Goal: Entertainment & Leisure: Consume media (video, audio)

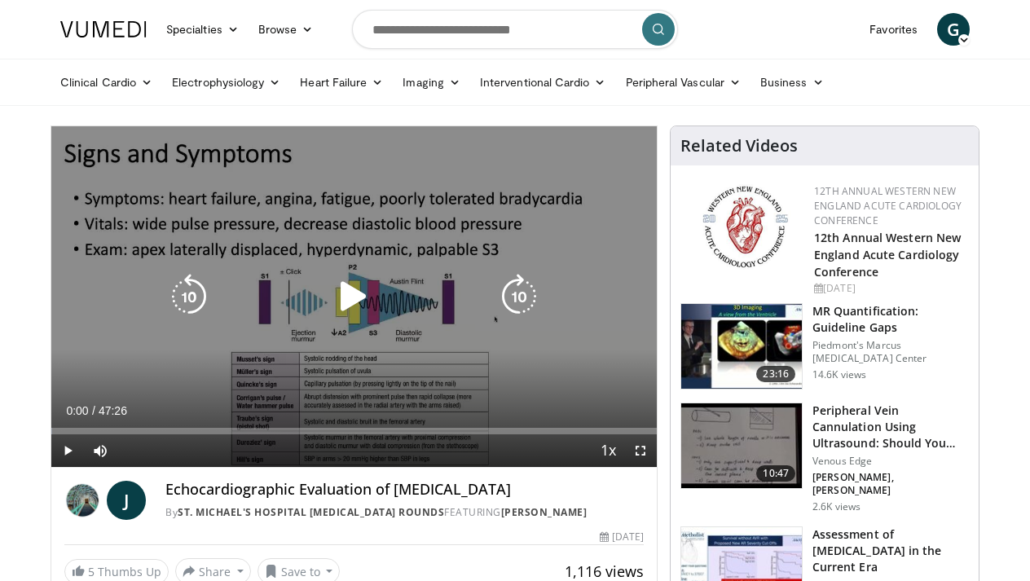
click at [345, 290] on icon "Video Player" at bounding box center [354, 297] width 46 height 46
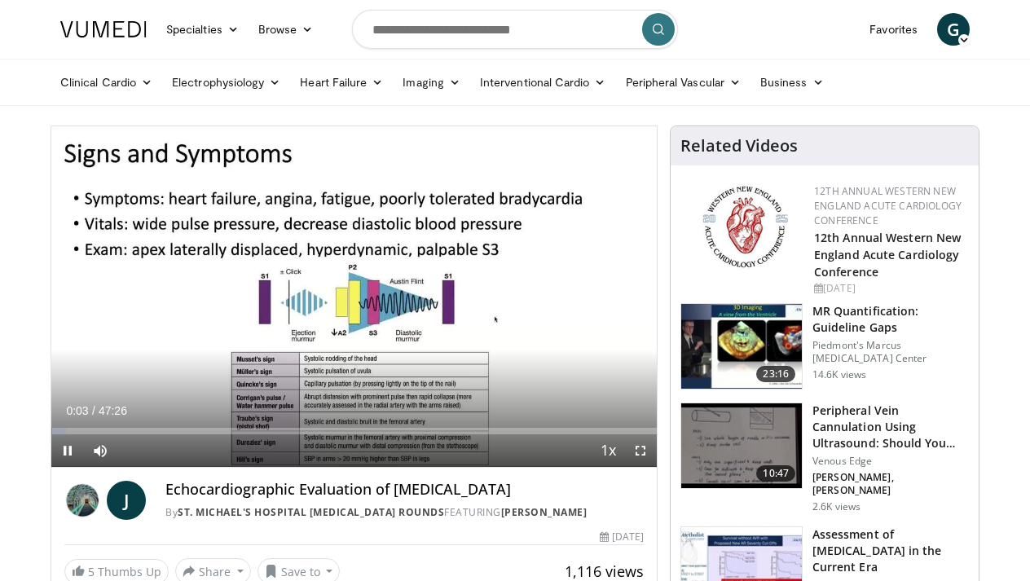
click at [640, 452] on span "Video Player" at bounding box center [640, 450] width 33 height 33
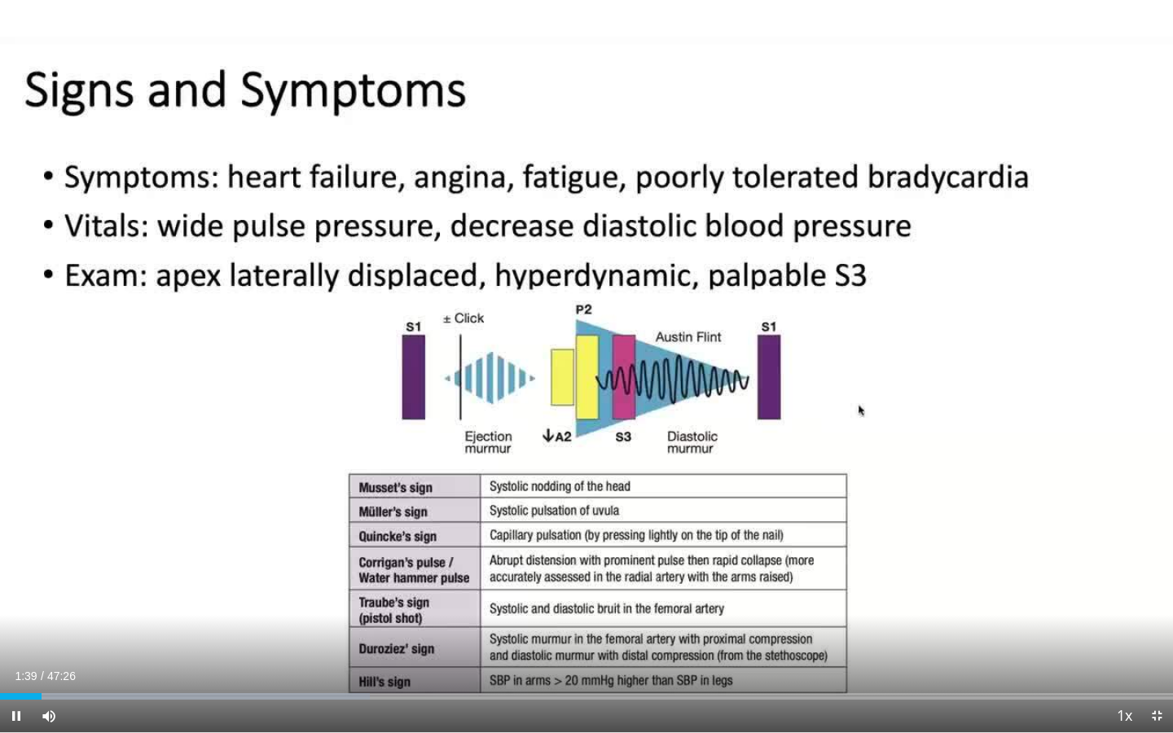
click at [15, 580] on span "Video Player" at bounding box center [16, 716] width 33 height 33
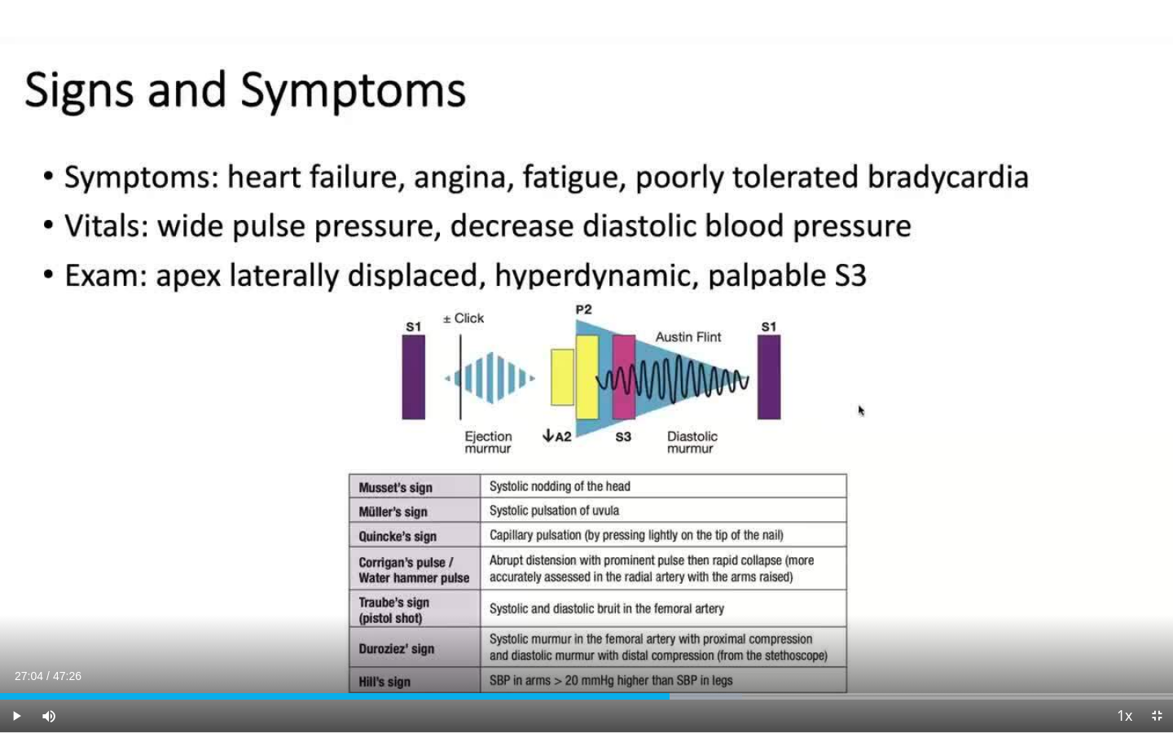
click at [290, 351] on div "Video Player" at bounding box center [587, 366] width 704 height 33
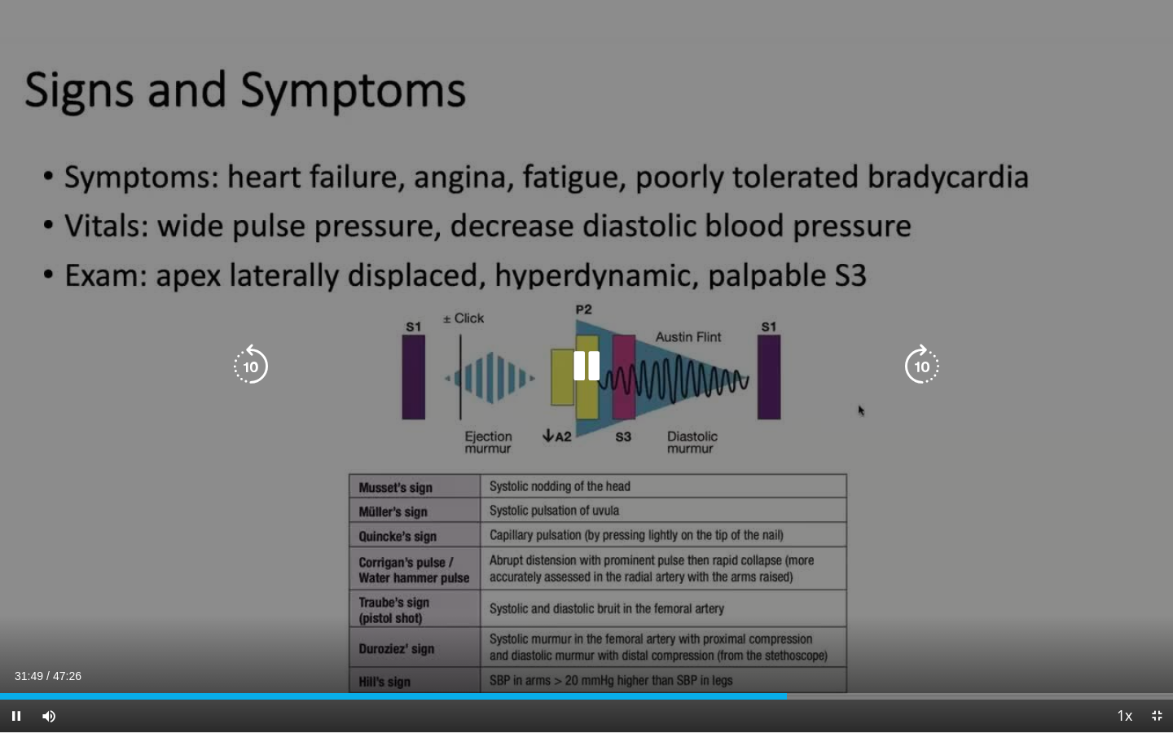
click at [232, 256] on div "10 seconds Tap to unmute" at bounding box center [586, 366] width 1173 height 732
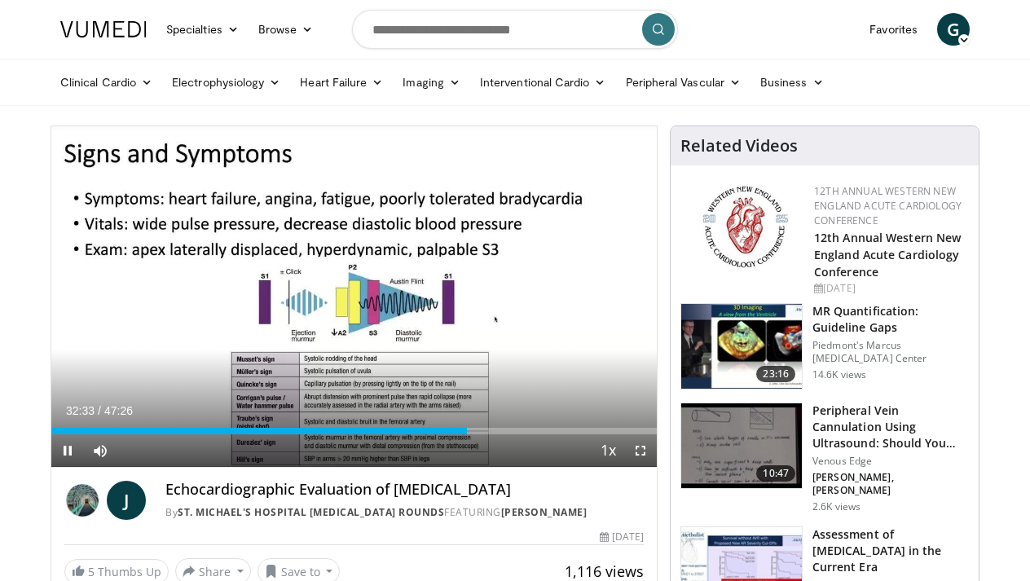
click at [642, 455] on span "Video Player" at bounding box center [640, 450] width 33 height 33
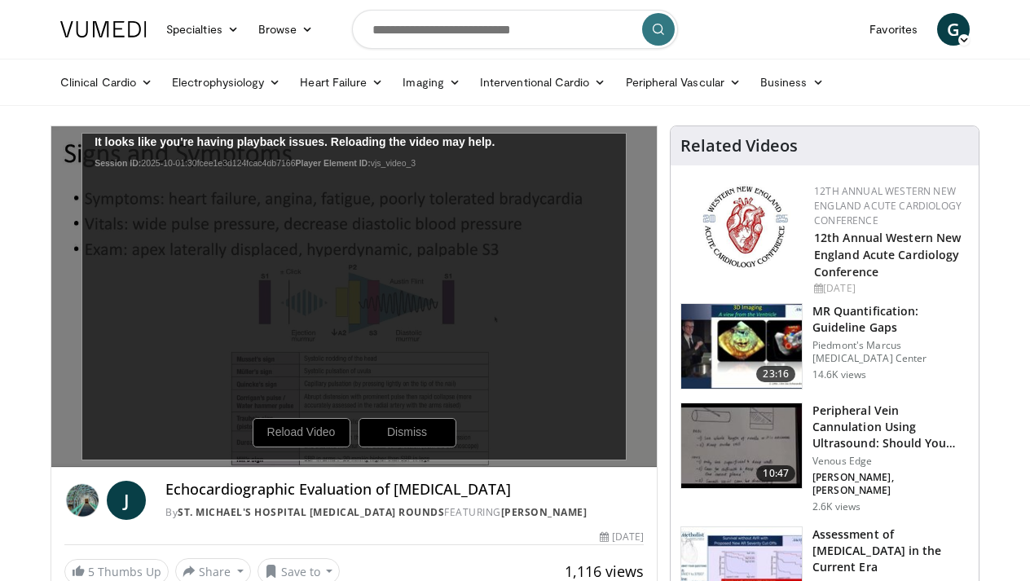
click at [319, 431] on div "10 seconds Tap to unmute" at bounding box center [353, 296] width 605 height 341
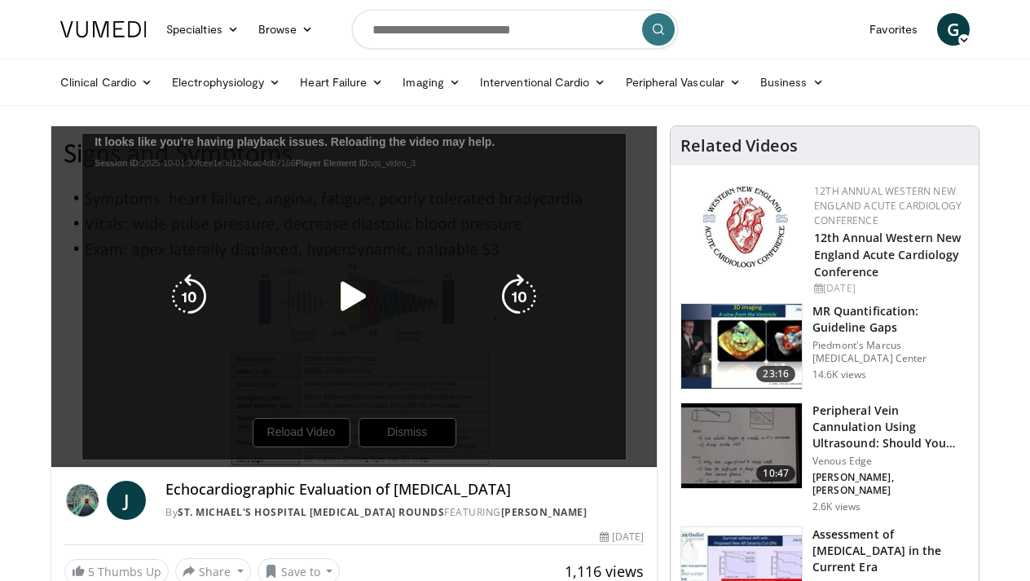
click at [353, 289] on icon "Video Player" at bounding box center [354, 297] width 46 height 46
click at [518, 289] on icon "Video Player" at bounding box center [519, 297] width 46 height 46
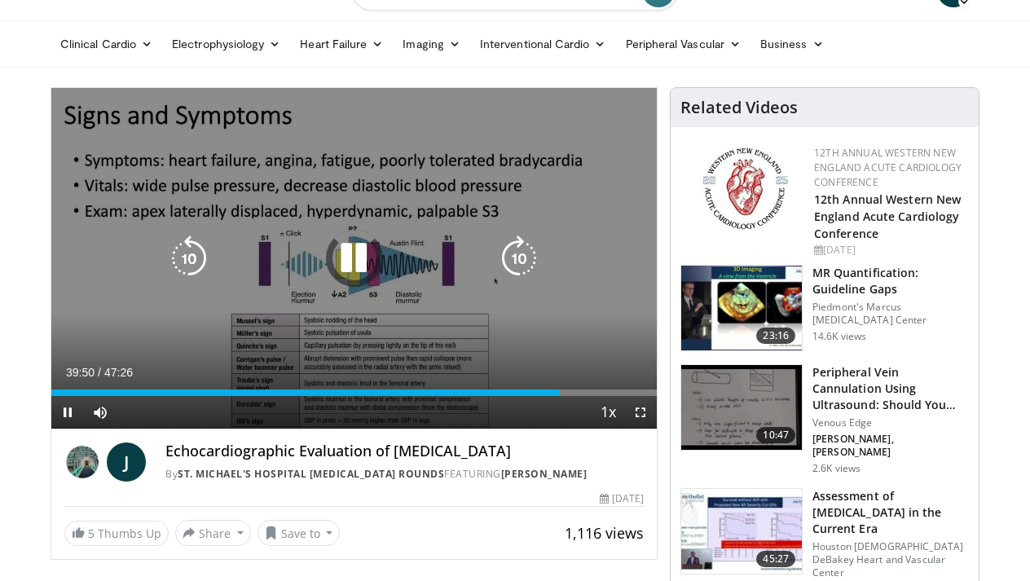
scroll to position [55, 0]
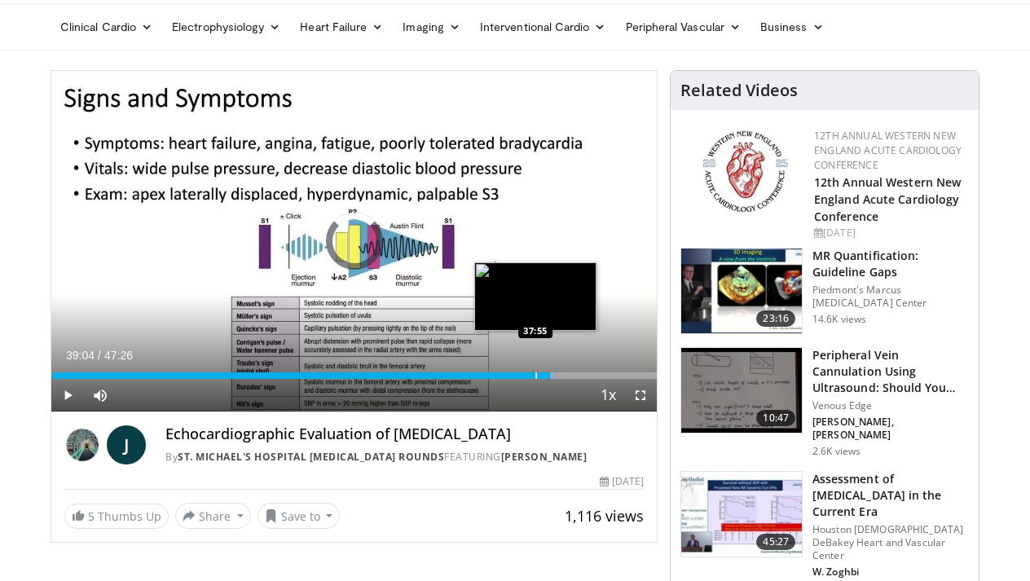
drag, startPoint x: 550, startPoint y: 376, endPoint x: 535, endPoint y: 376, distance: 14.7
click at [535, 376] on div "Progress Bar" at bounding box center [536, 375] width 2 height 7
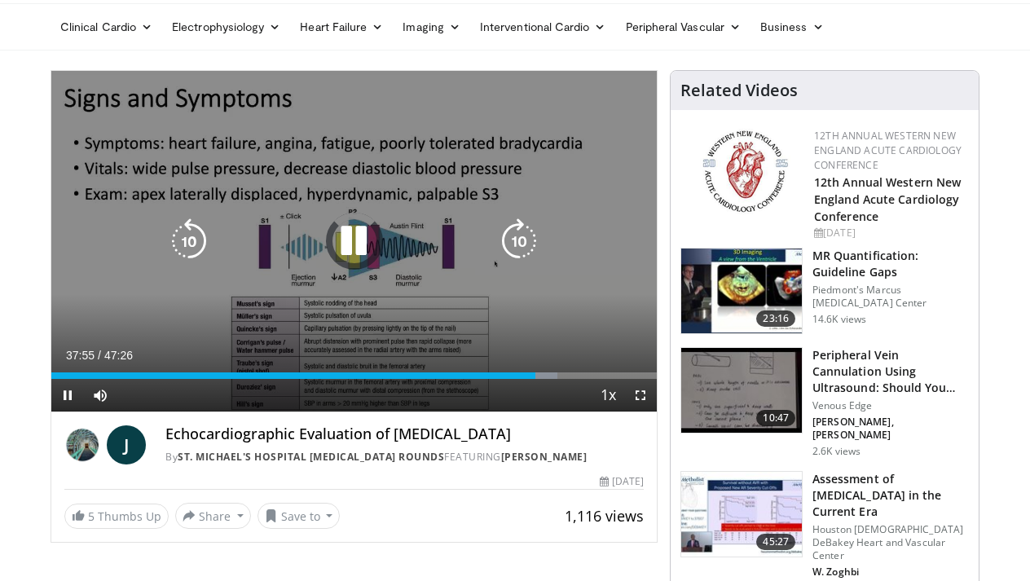
click at [367, 234] on icon "Video Player" at bounding box center [354, 241] width 46 height 46
click at [356, 240] on icon "Video Player" at bounding box center [354, 241] width 46 height 46
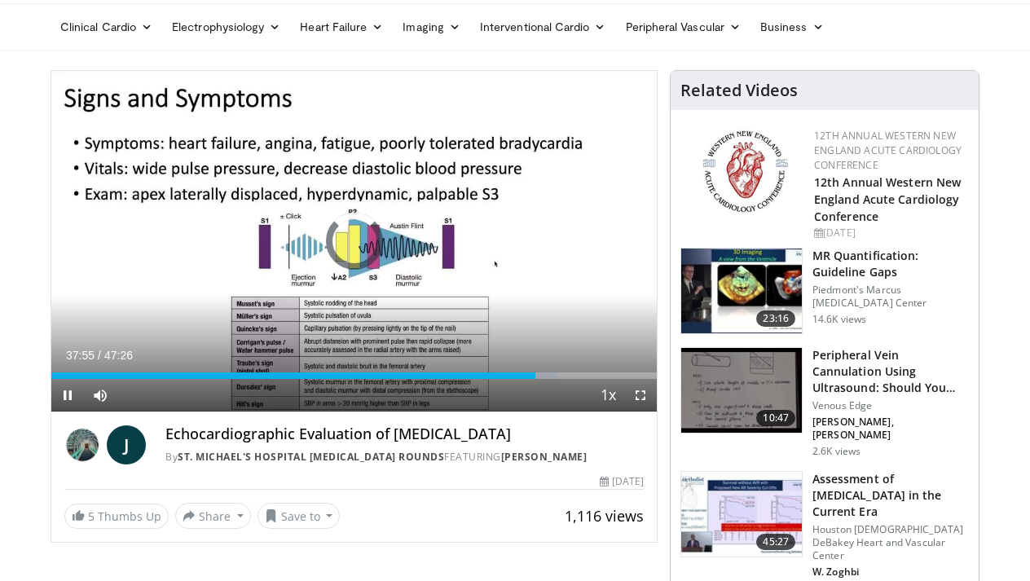
click at [68, 399] on span "Video Player" at bounding box center [67, 395] width 33 height 33
click at [68, 396] on span "Video Player" at bounding box center [67, 395] width 33 height 33
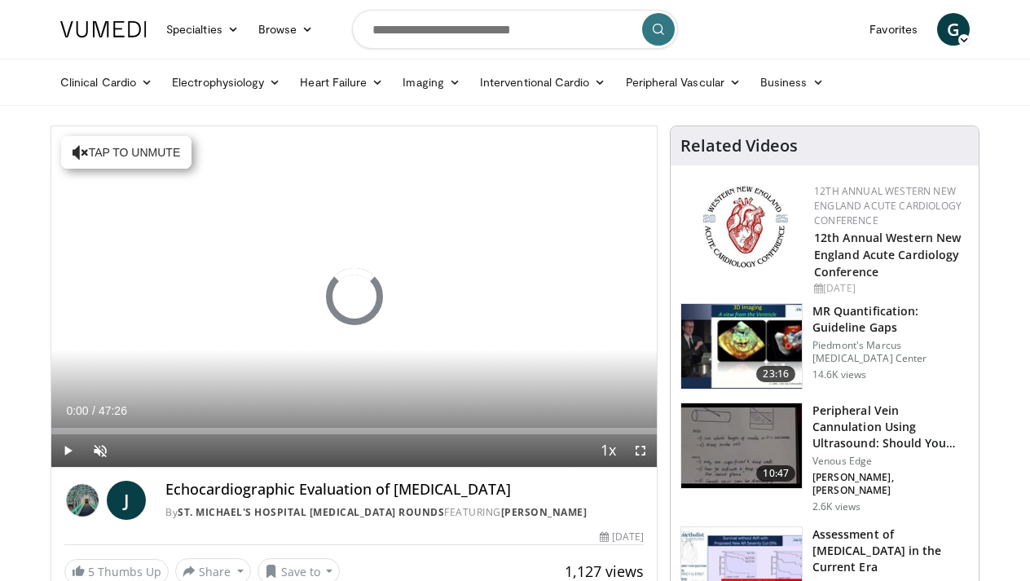
scroll to position [55, 0]
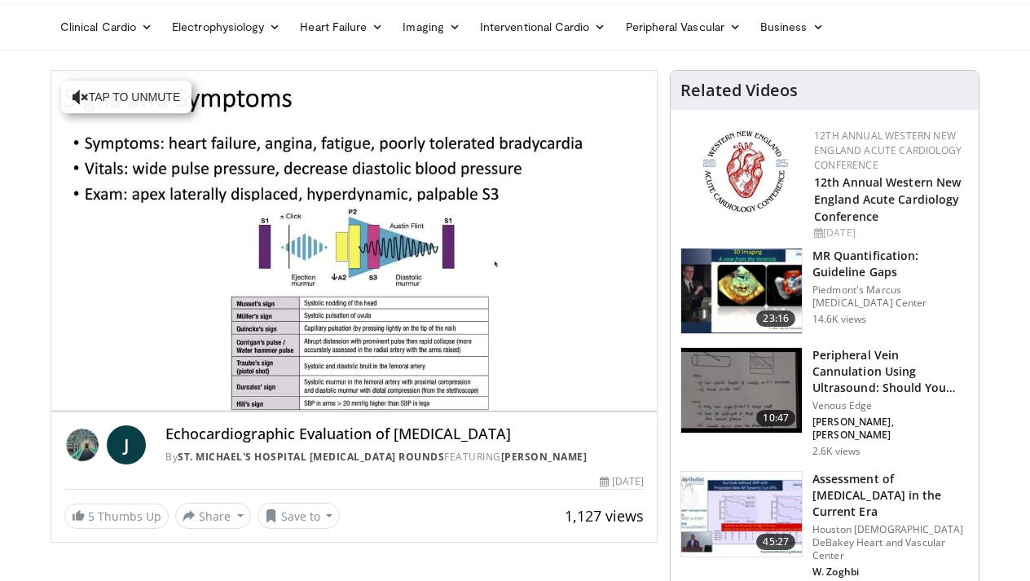
click at [522, 375] on video-js "**********" at bounding box center [353, 241] width 605 height 341
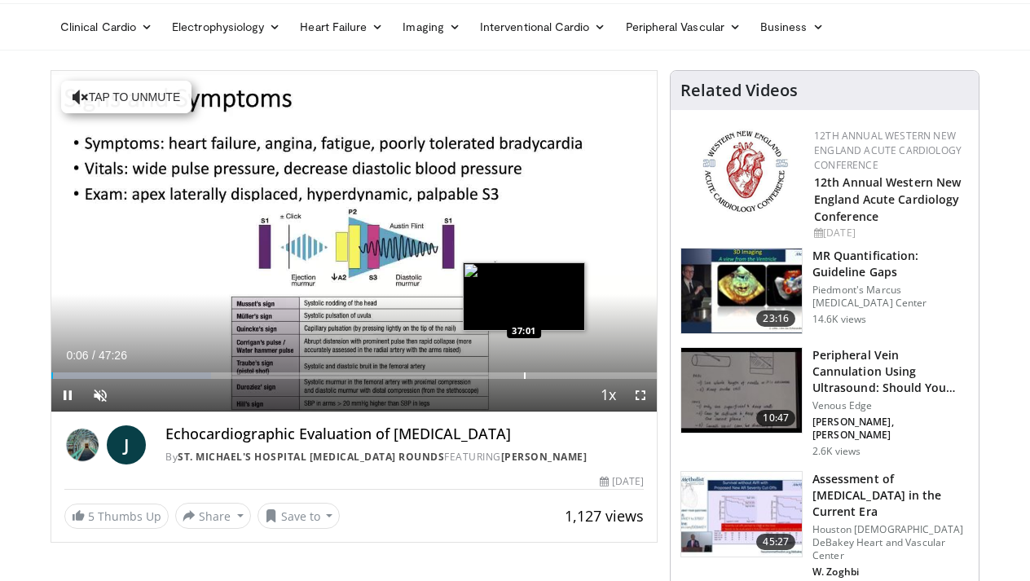
click at [524, 376] on div "Progress Bar" at bounding box center [525, 375] width 2 height 7
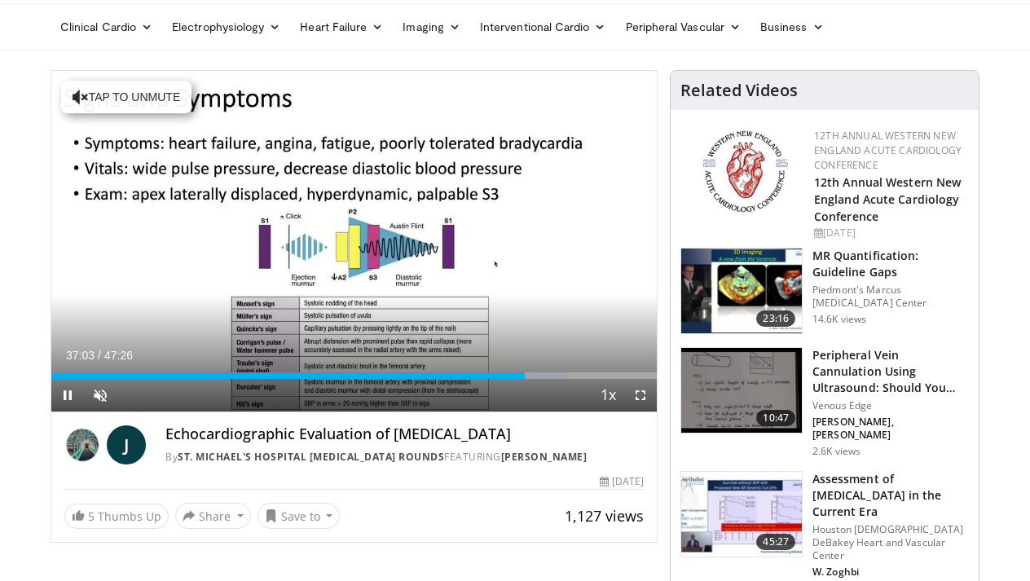
click at [68, 389] on span "Video Player" at bounding box center [67, 395] width 33 height 33
click at [67, 398] on span "Video Player" at bounding box center [67, 395] width 33 height 33
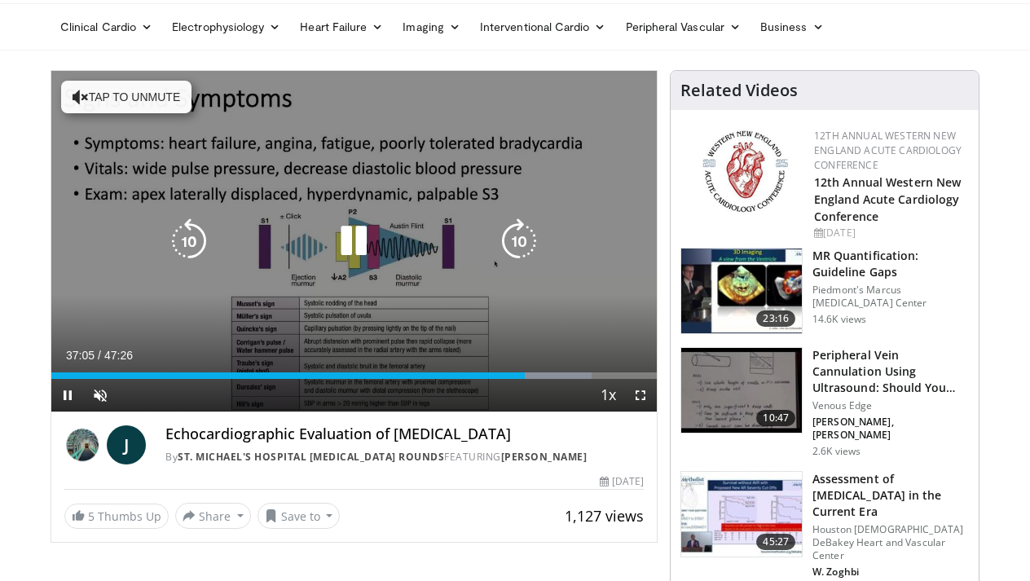
click at [85, 95] on icon "Video Player" at bounding box center [81, 97] width 16 height 16
click at [339, 118] on div "10 seconds Tap to unmute" at bounding box center [353, 241] width 605 height 341
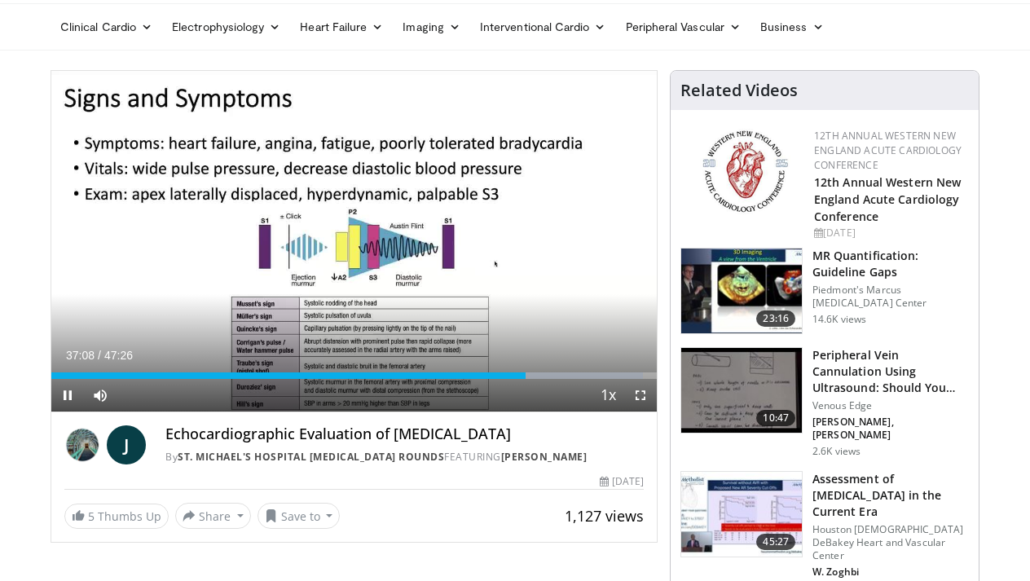
click at [644, 399] on span "Video Player" at bounding box center [640, 395] width 33 height 33
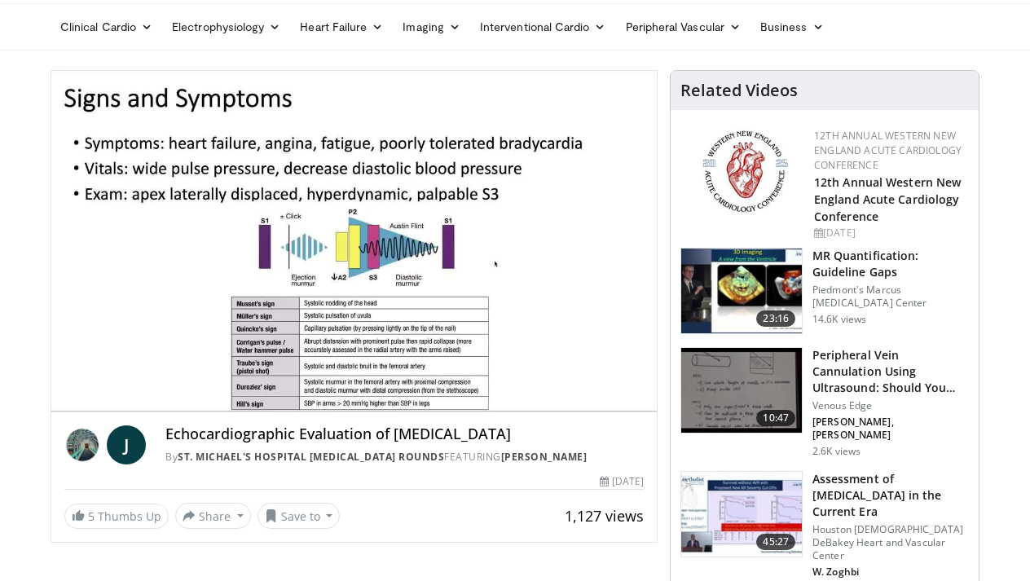
click at [750, 284] on img at bounding box center [741, 290] width 121 height 85
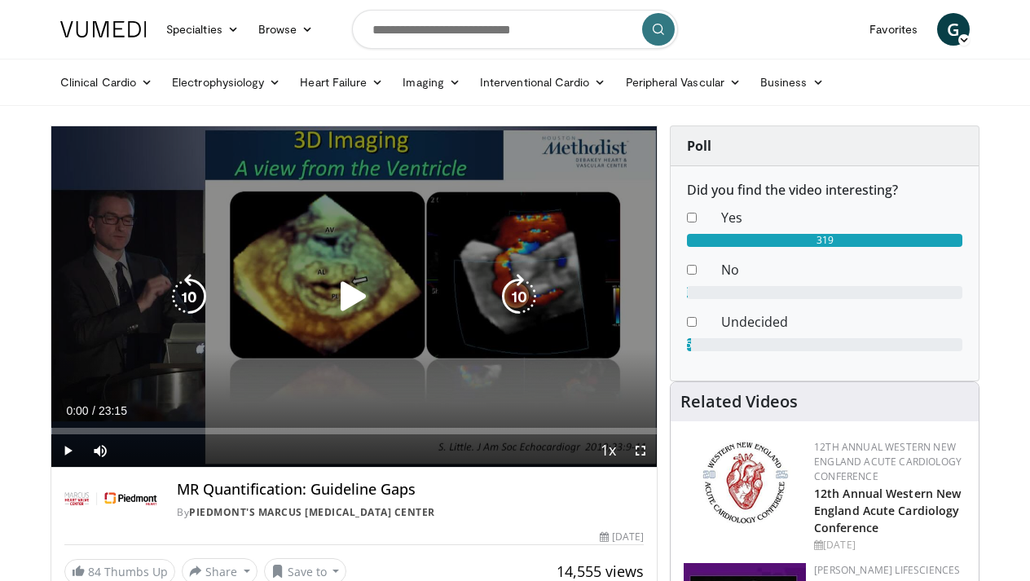
click at [348, 299] on icon "Video Player" at bounding box center [354, 297] width 46 height 46
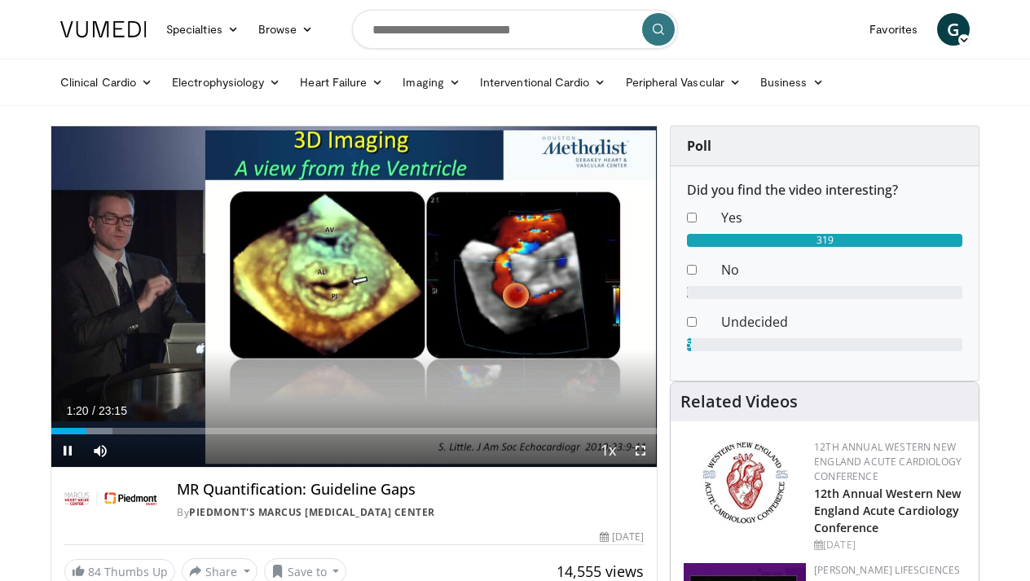
click at [639, 450] on span "Video Player" at bounding box center [640, 450] width 33 height 33
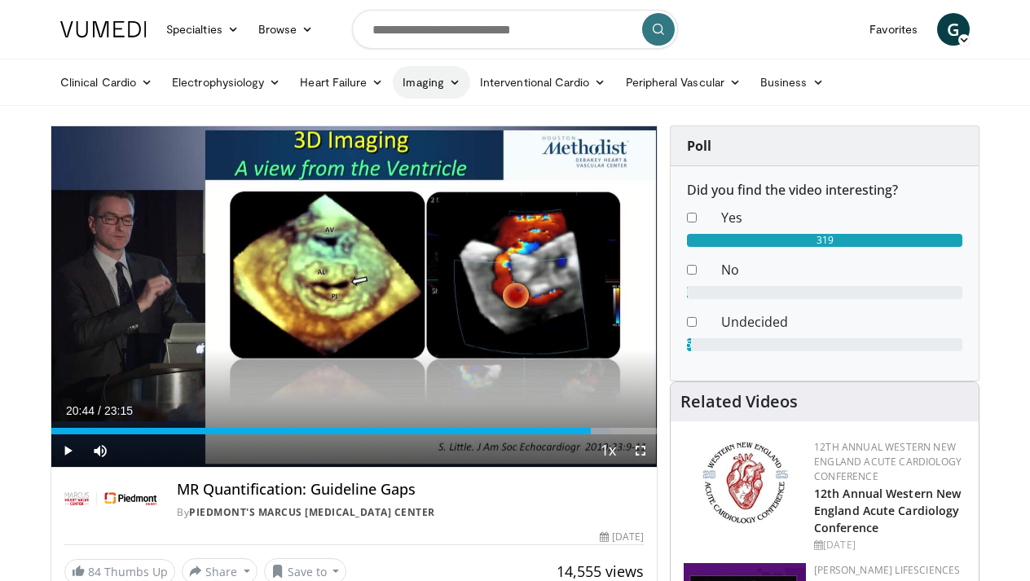
click at [450, 83] on icon at bounding box center [454, 82] width 11 height 11
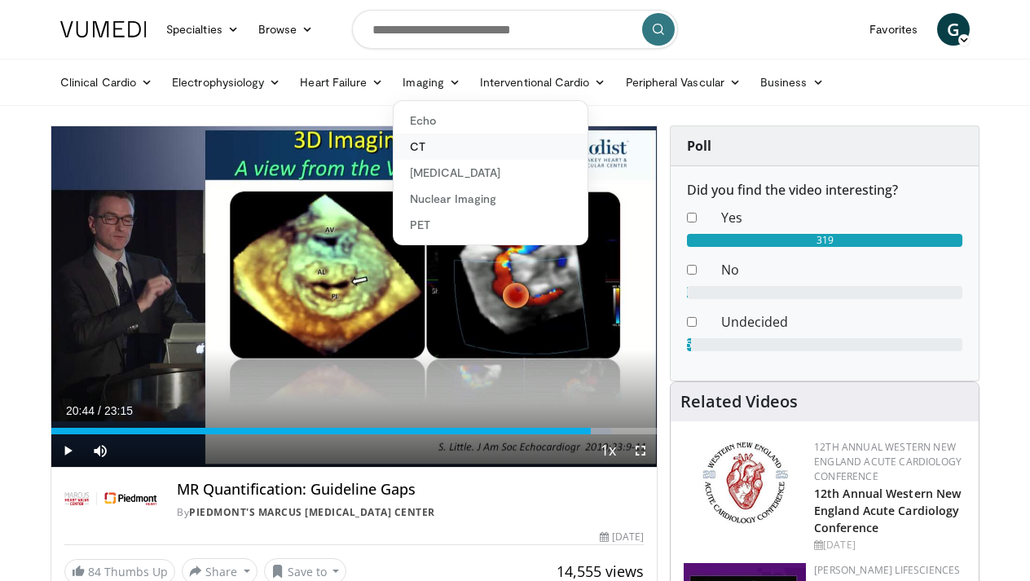
click at [416, 147] on link "CT" at bounding box center [491, 147] width 194 height 26
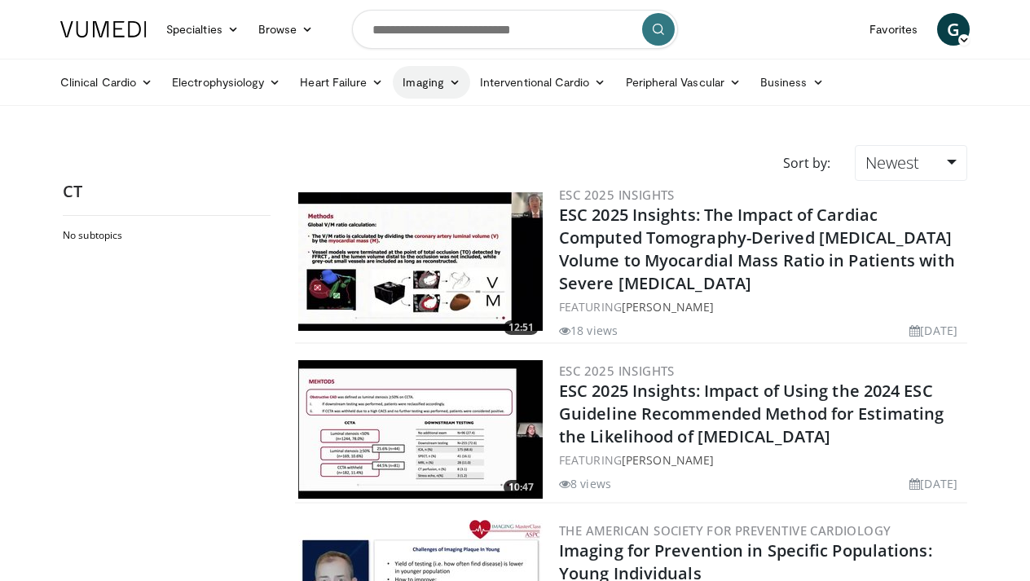
click at [440, 84] on link "Imaging" at bounding box center [431, 82] width 77 height 33
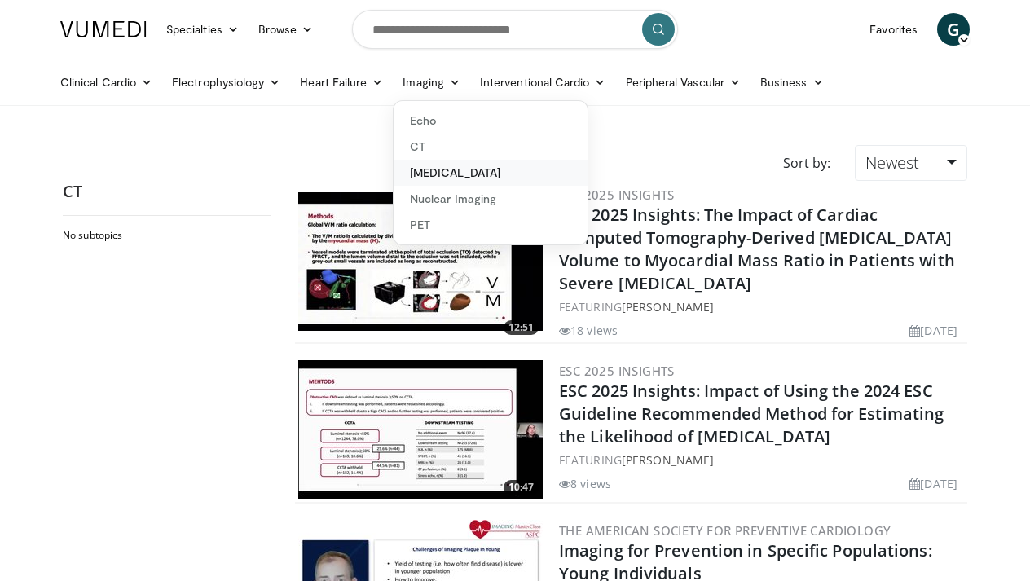
click at [428, 176] on link "[MEDICAL_DATA]" at bounding box center [491, 173] width 194 height 26
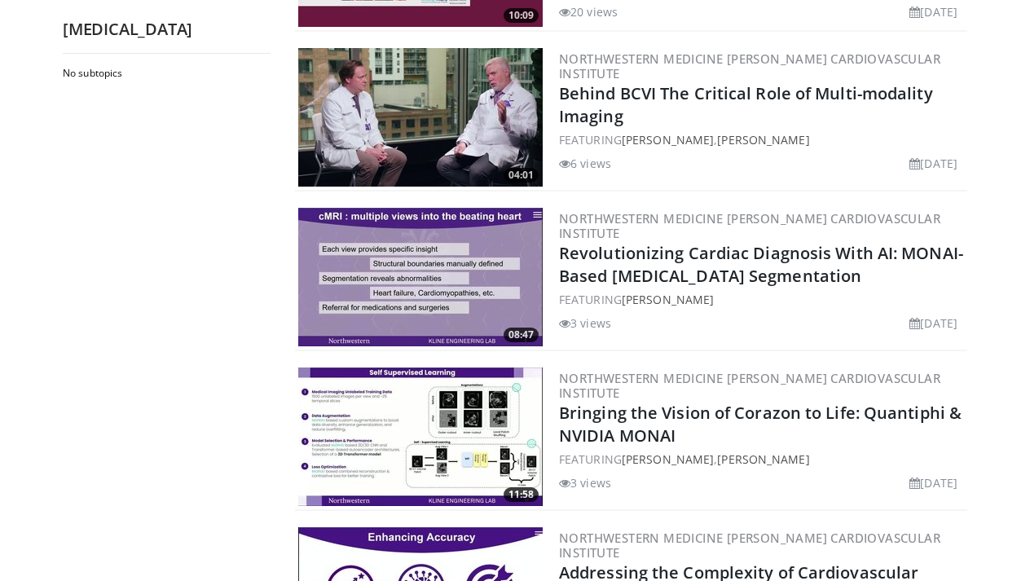
scroll to position [1097, 0]
